Goal: Task Accomplishment & Management: Manage account settings

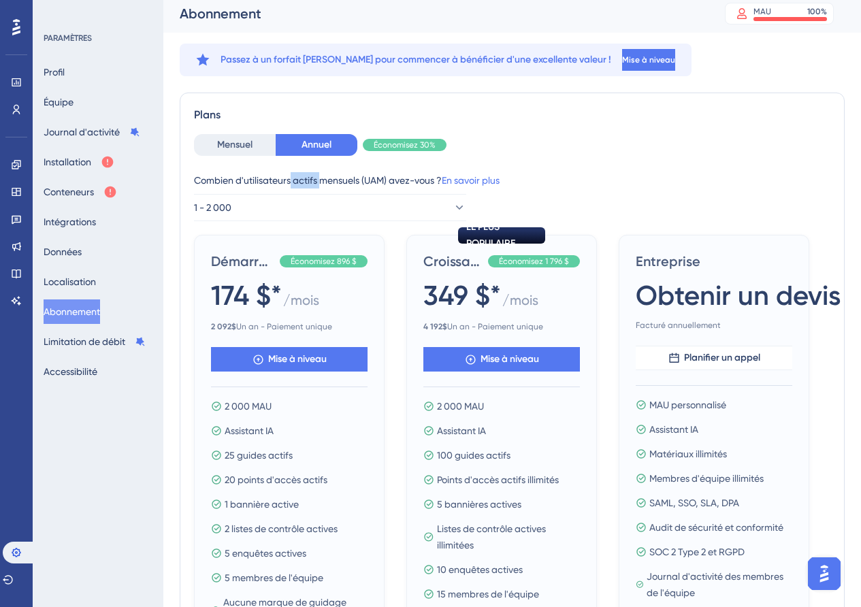
drag, startPoint x: 0, startPoint y: 0, endPoint x: 319, endPoint y: 181, distance: 366.9
click at [319, 181] on font "Combien d'utilisateurs actifs mensuels (UAM) avez-vous ?" at bounding box center [318, 180] width 248 height 11
click at [257, 178] on font "Combien d'utilisateurs actifs mensuels (UAM) avez-vous ?" at bounding box center [318, 180] width 248 height 11
drag, startPoint x: 331, startPoint y: 178, endPoint x: 380, endPoint y: 178, distance: 49.0
click at [380, 178] on font "Combien d'utilisateurs actifs mensuels (UAM) avez-vous ?" at bounding box center [318, 180] width 248 height 11
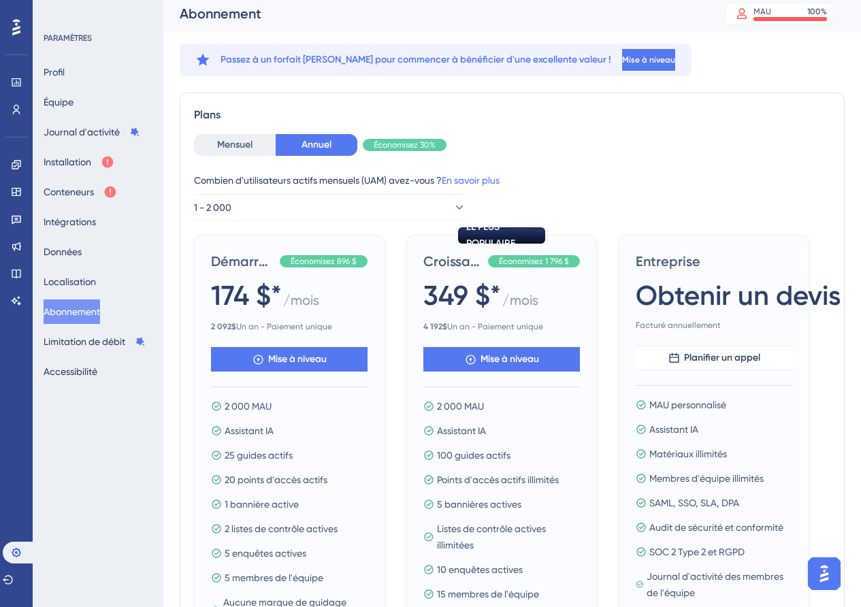
click at [398, 177] on font "Combien d'utilisateurs actifs mensuels (UAM) avez-vous ?" at bounding box center [318, 180] width 248 height 11
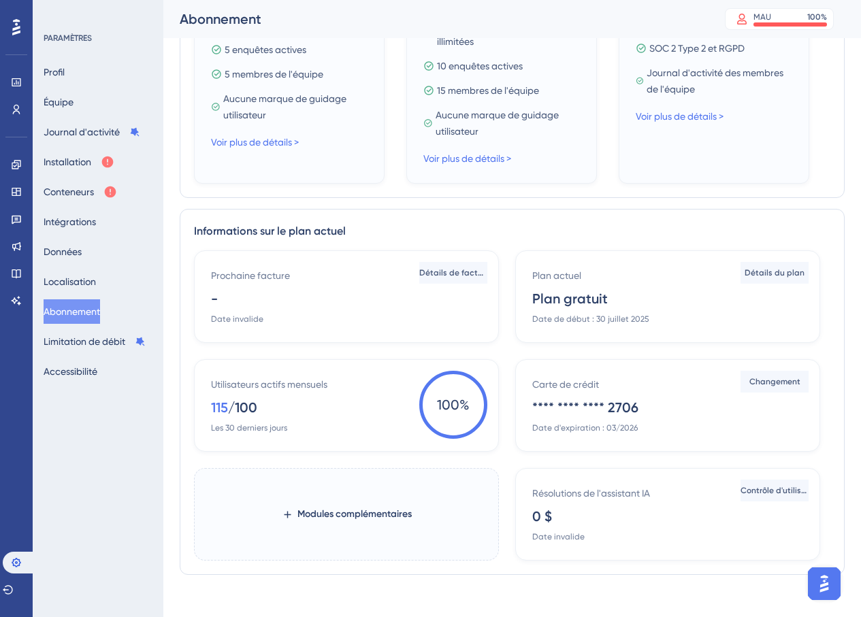
scroll to position [521, 0]
click at [442, 275] on font "Détails de facturation" at bounding box center [462, 272] width 86 height 10
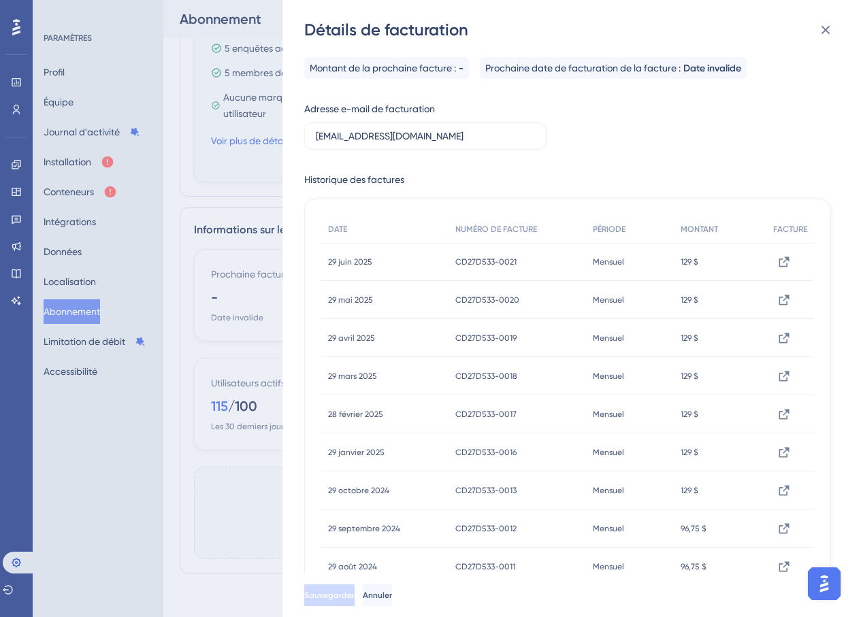
click at [217, 178] on div "Détails de facturation Montant de la prochaine facture : - Prochaine date de fa…" at bounding box center [430, 308] width 861 height 617
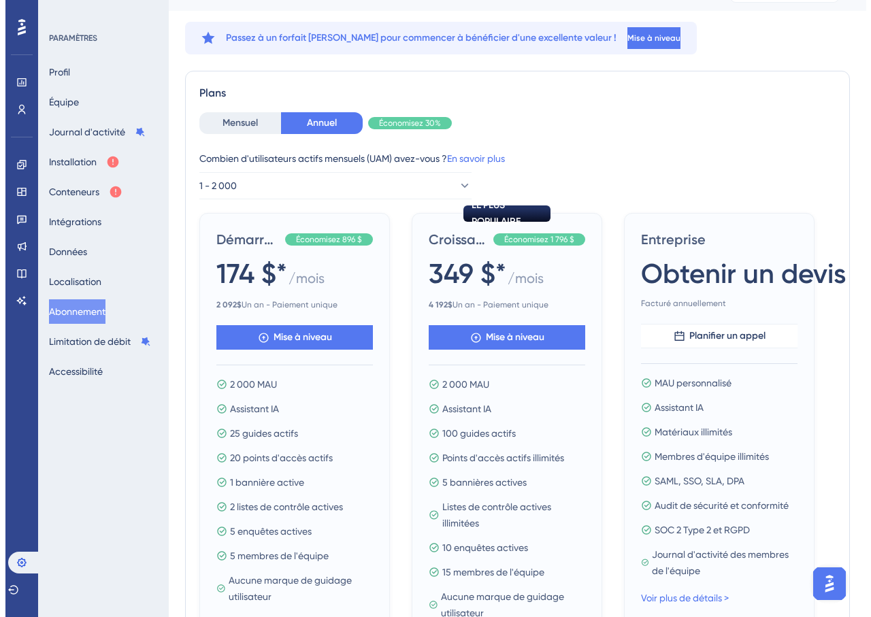
scroll to position [0, 0]
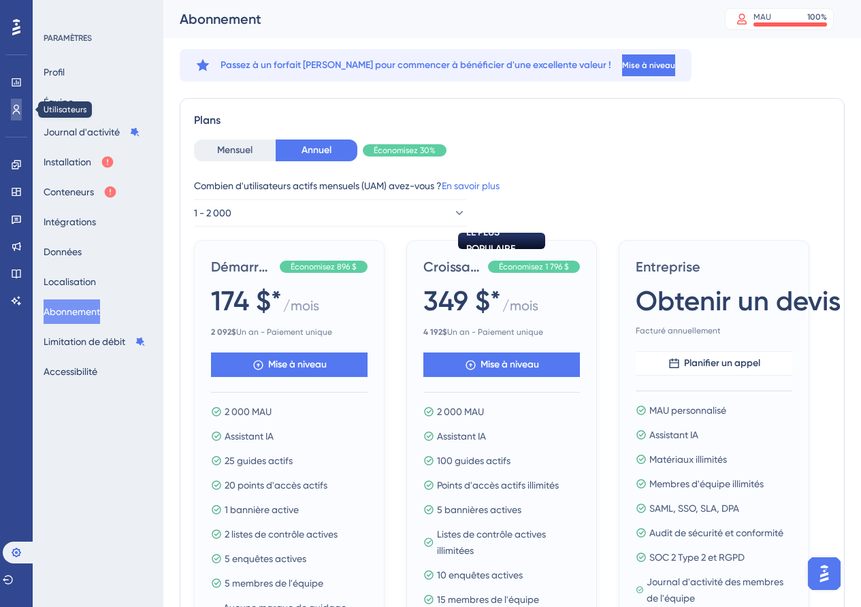
click at [19, 112] on icon at bounding box center [16, 110] width 7 height 10
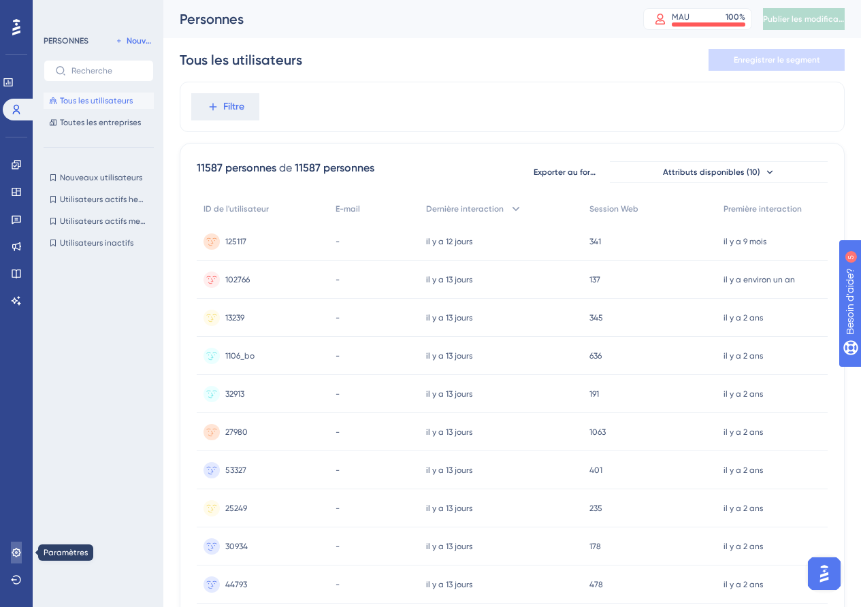
click at [16, 550] on icon at bounding box center [16, 552] width 11 height 11
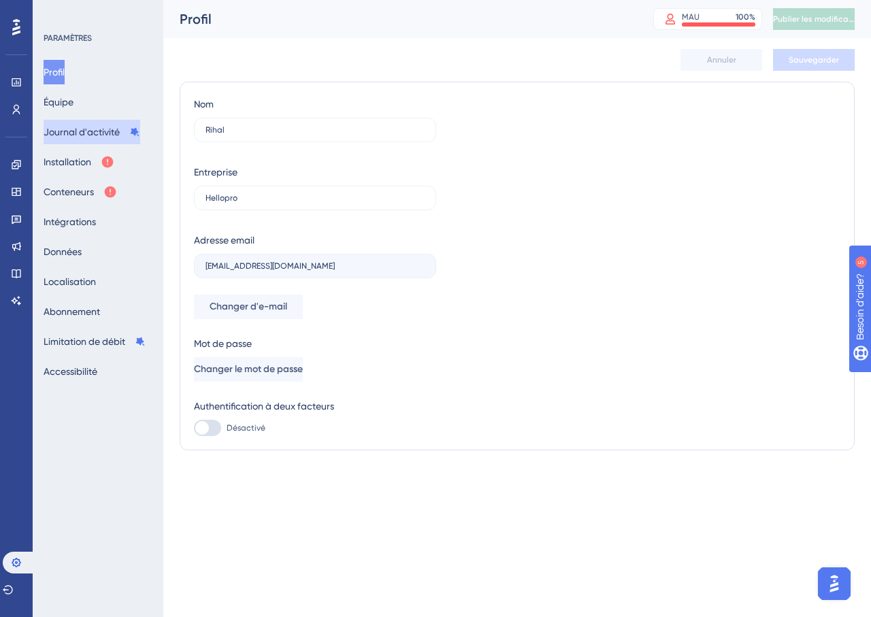
click at [99, 130] on font "Journal d'activité" at bounding box center [82, 132] width 76 height 11
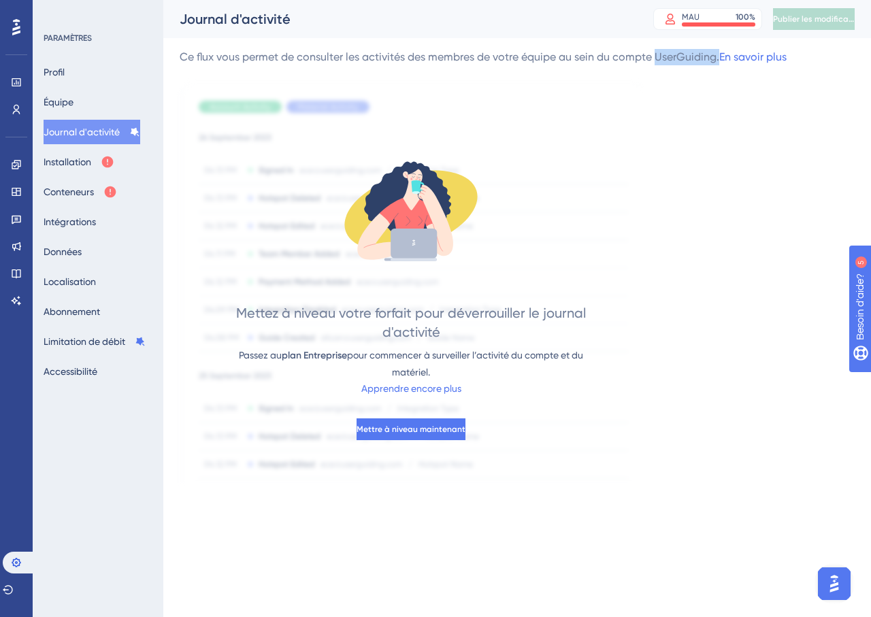
drag, startPoint x: 657, startPoint y: 57, endPoint x: 717, endPoint y: 58, distance: 60.6
click at [717, 58] on font "Ce flux vous permet de consulter les activités des membres de votre équipe au s…" at bounding box center [450, 56] width 540 height 13
copy font "UserGuiding."
